Goal: Transaction & Acquisition: Purchase product/service

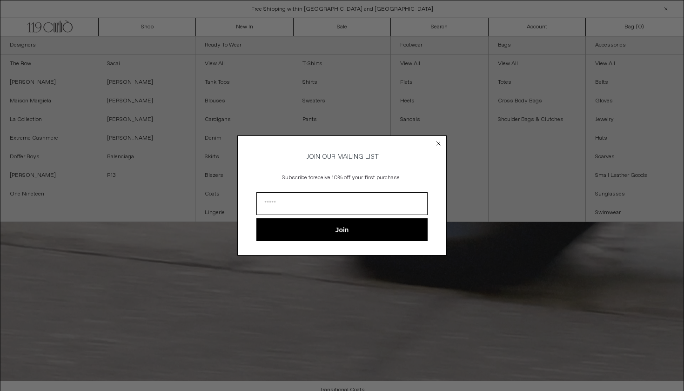
click at [439, 139] on circle "Close dialog" at bounding box center [438, 143] width 9 height 9
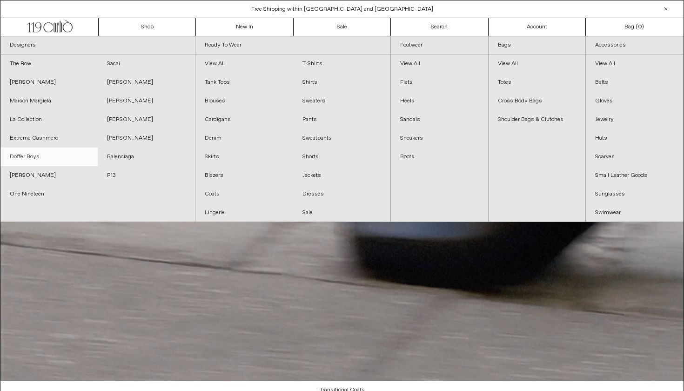
click at [31, 160] on link "Doffer Boys" at bounding box center [48, 156] width 97 height 19
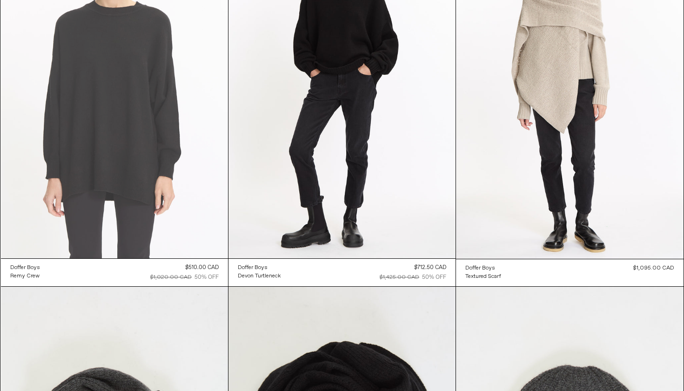
scroll to position [139, 0]
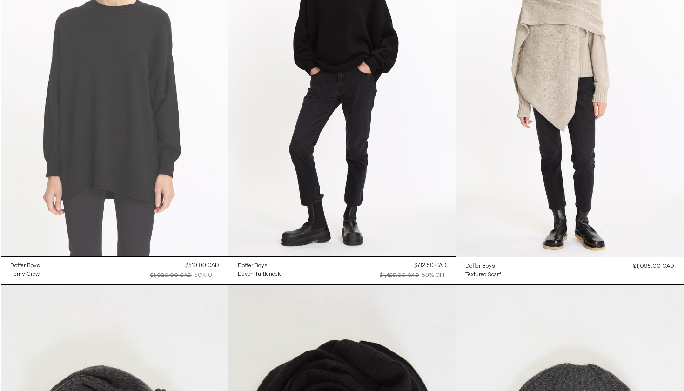
click at [125, 168] on at bounding box center [114, 86] width 227 height 340
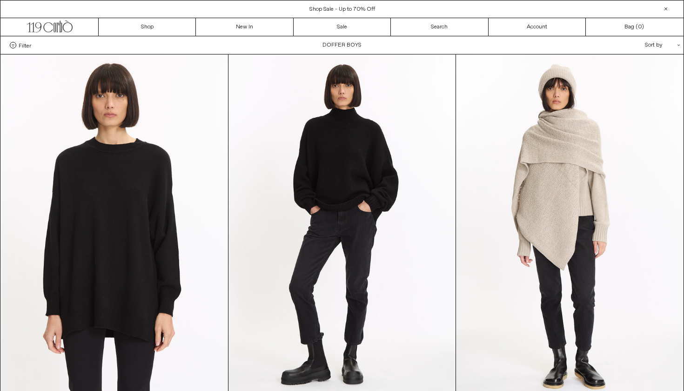
scroll to position [0, 0]
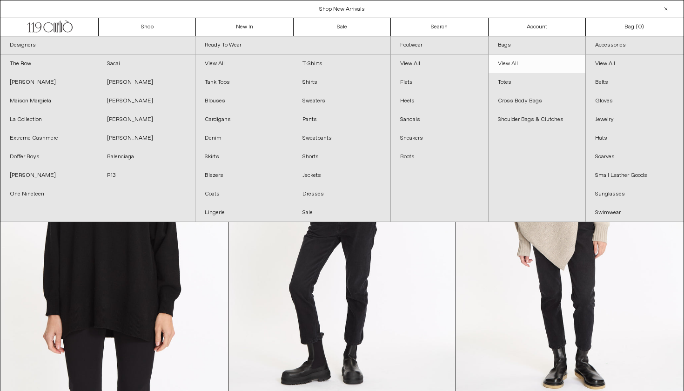
click at [510, 59] on link "View All" at bounding box center [536, 63] width 97 height 19
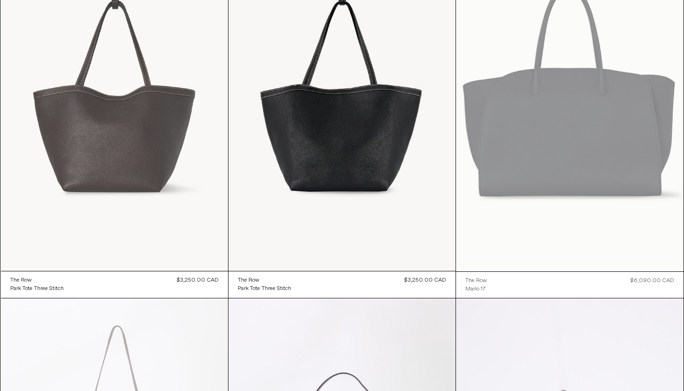
scroll to position [127, 0]
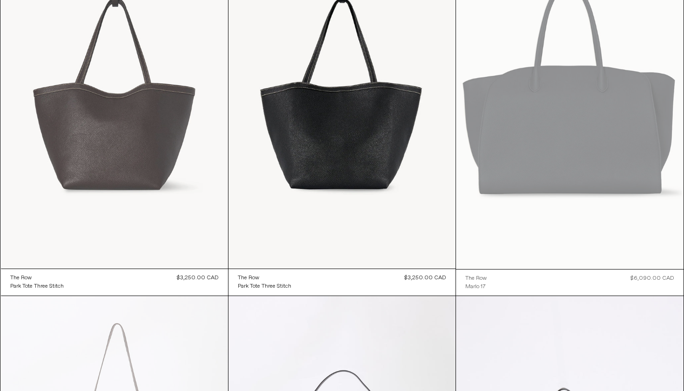
click at [125, 156] on at bounding box center [114, 98] width 227 height 340
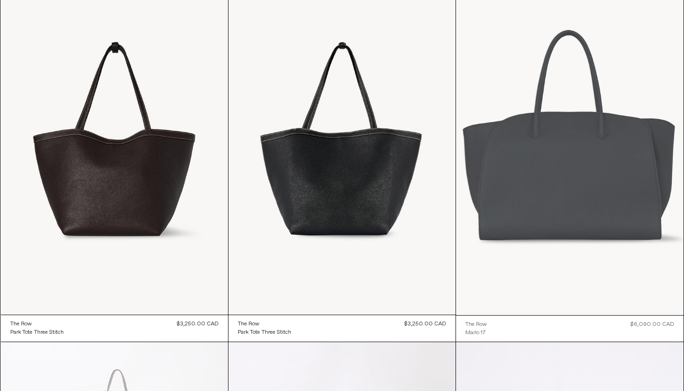
scroll to position [79, 0]
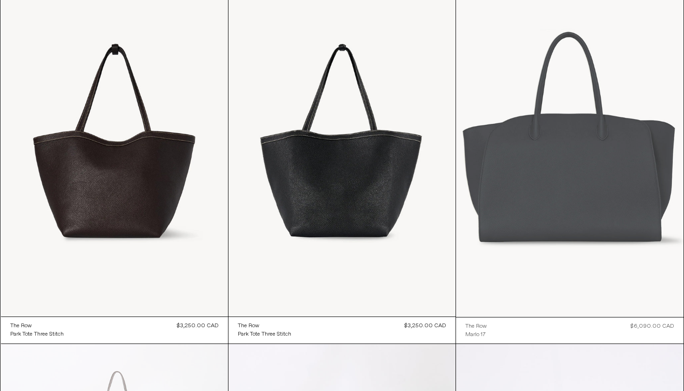
click at [552, 156] on at bounding box center [569, 146] width 227 height 341
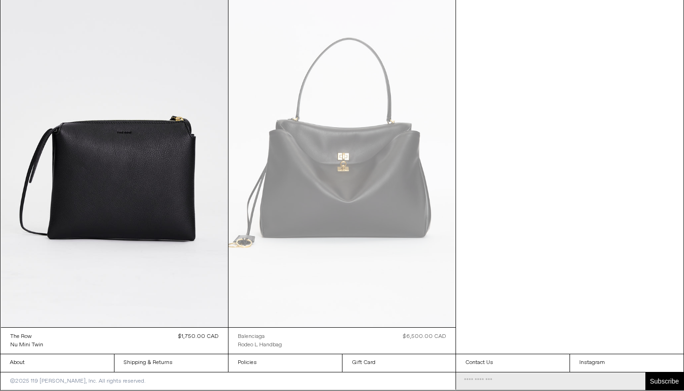
scroll to position [3011, 0]
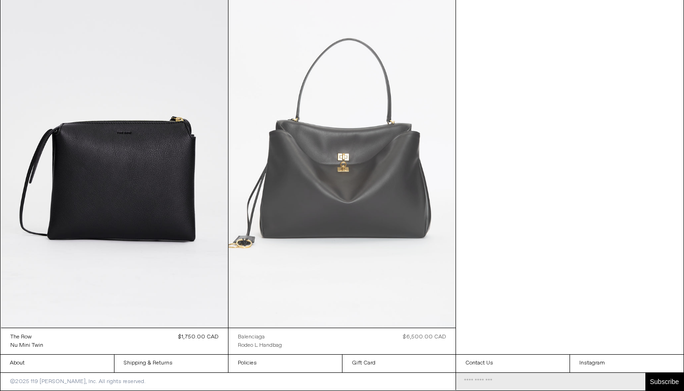
click at [324, 207] on at bounding box center [341, 157] width 227 height 340
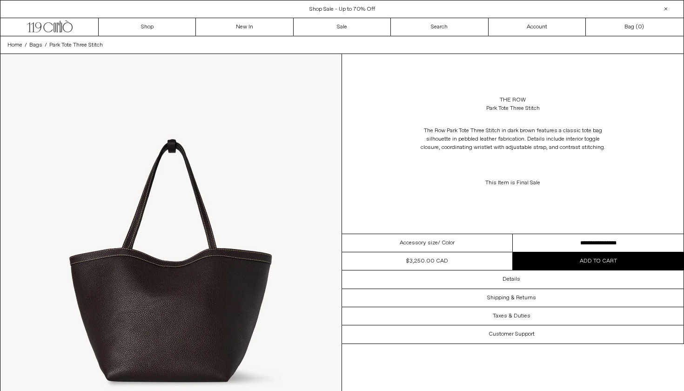
click at [129, 290] on img at bounding box center [170, 267] width 341 height 426
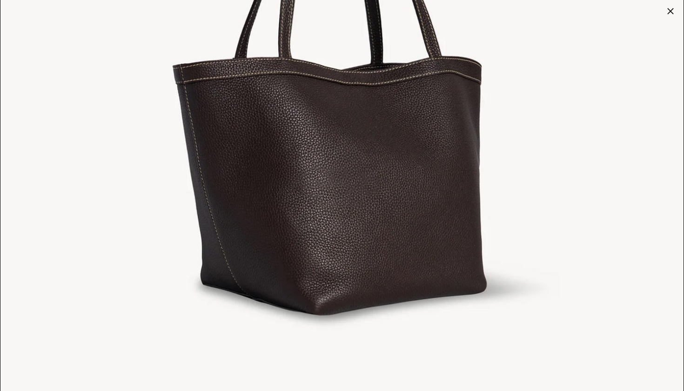
scroll to position [1213, 0]
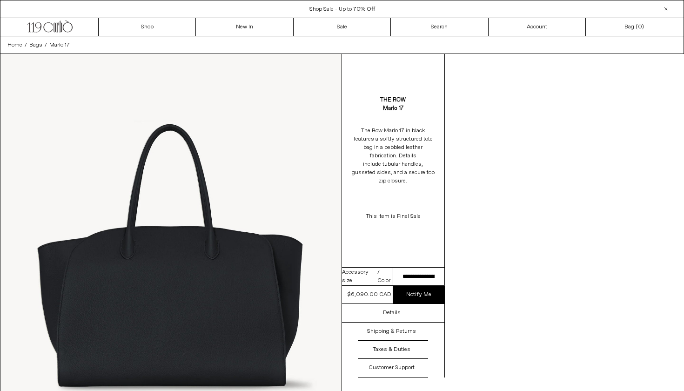
click at [186, 328] on img at bounding box center [170, 267] width 341 height 426
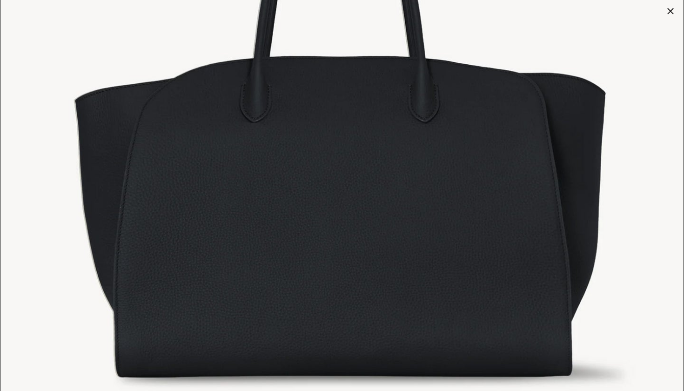
scroll to position [306, 0]
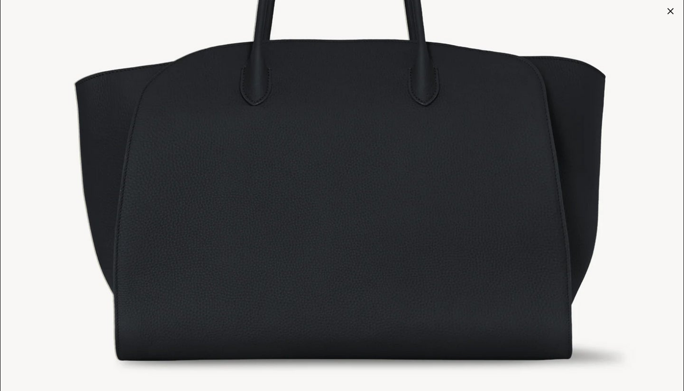
click at [243, 233] on img at bounding box center [341, 121] width 683 height 853
